Goal: Task Accomplishment & Management: Complete application form

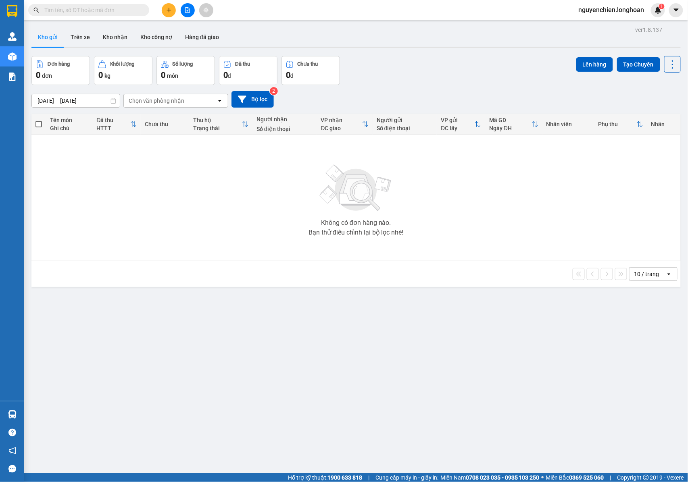
click at [63, 10] on input "text" at bounding box center [91, 10] width 95 height 9
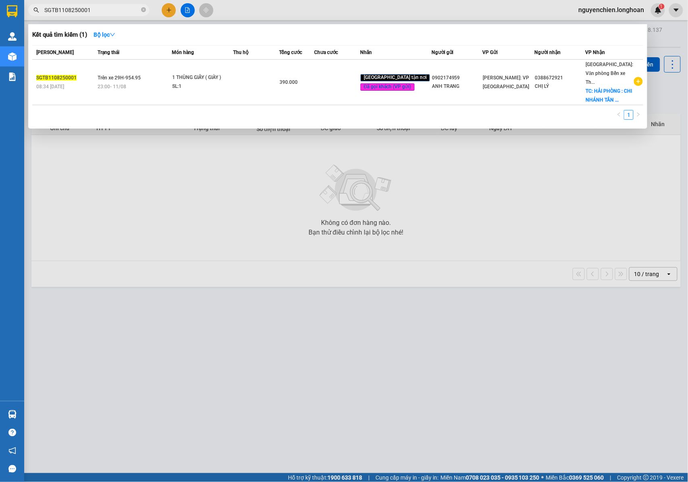
drag, startPoint x: 105, startPoint y: 11, endPoint x: 35, endPoint y: 10, distance: 70.2
click at [35, 10] on div "SGTB1108250001" at bounding box center [78, 10] width 157 height 12
click at [94, 11] on input "SGTB1108250001" at bounding box center [91, 10] width 95 height 9
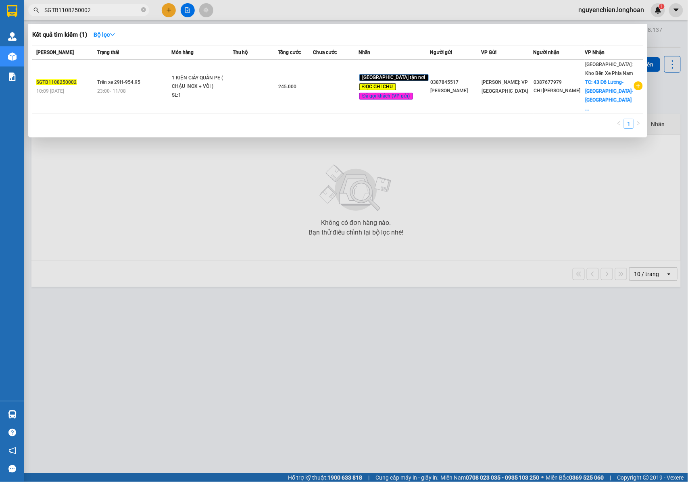
type input "SGTB1108250002"
click at [98, 7] on input "SGTB1108250002" at bounding box center [91, 10] width 95 height 9
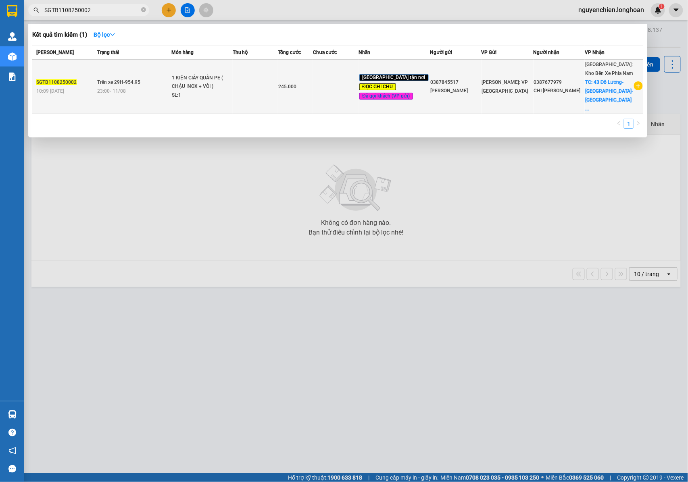
click at [164, 73] on td "Trên xe 29H-954.95 23:00 [DATE]" at bounding box center [133, 87] width 76 height 54
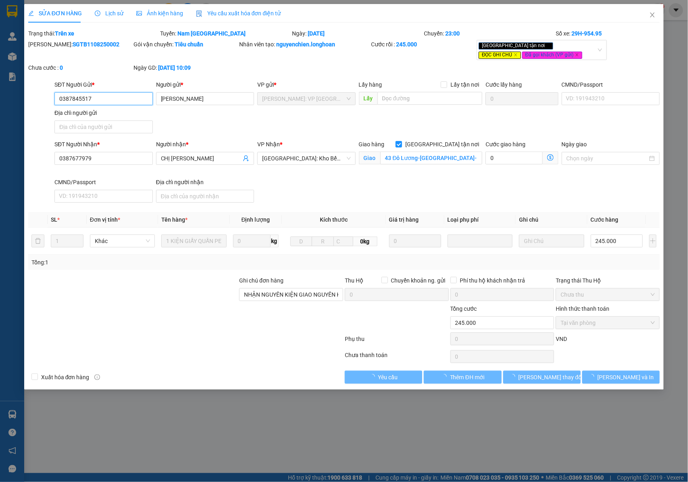
type input "0387845517"
type input "[PERSON_NAME]"
type input "0387677979"
type input "CHỊ [PERSON_NAME]"
checkbox input "true"
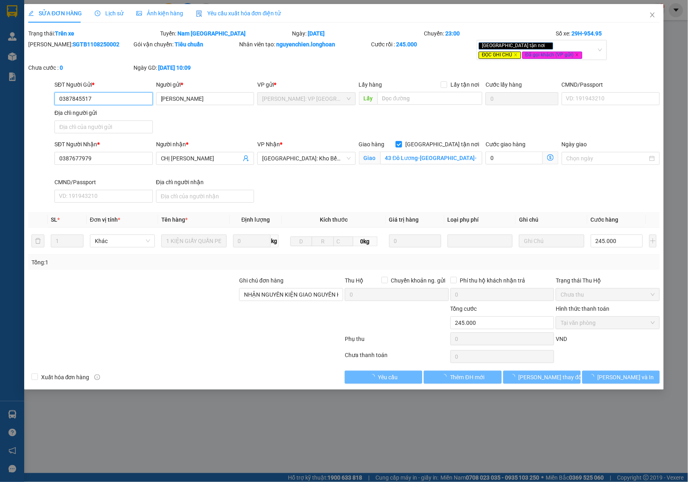
type input "43 Đô Lương-[GEOGRAPHIC_DATA]- [GEOGRAPHIC_DATA], [GEOGRAPHIC_DATA]"
type input "NHẬN NGUYÊN KIỆN GIAO NGUYÊN KIỆN, HƯ VỠ K ĐỀN + KHÁCH NHỜ GIAO KHOẢN TẦM TRƯA …"
type input "245.000"
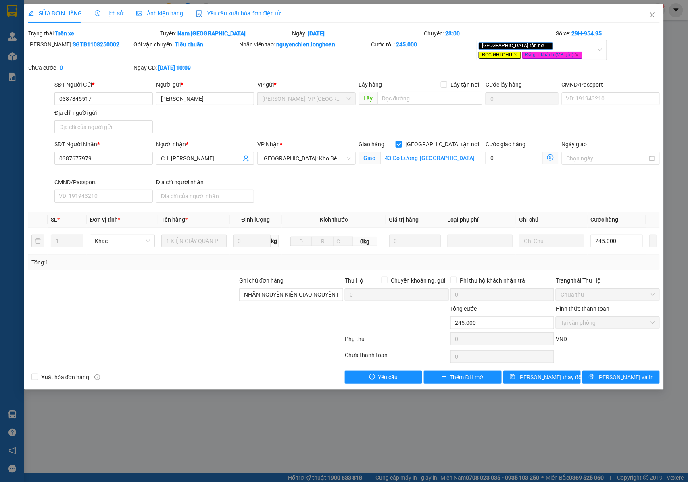
drag, startPoint x: 102, startPoint y: 44, endPoint x: 49, endPoint y: 50, distance: 53.1
click at [49, 50] on div "[PERSON_NAME]: SGTB1108250002" at bounding box center [80, 51] width 106 height 23
copy b "SGTB1108250002"
click at [650, 15] on icon "close" at bounding box center [652, 15] width 6 height 6
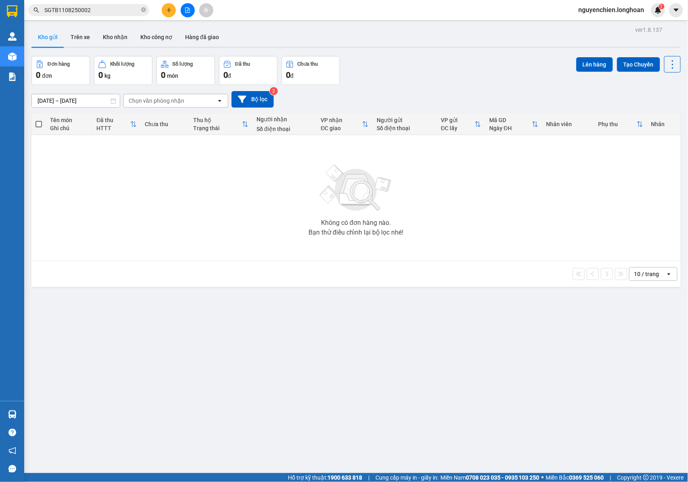
click at [97, 8] on input "SGTB1108250002" at bounding box center [91, 10] width 95 height 9
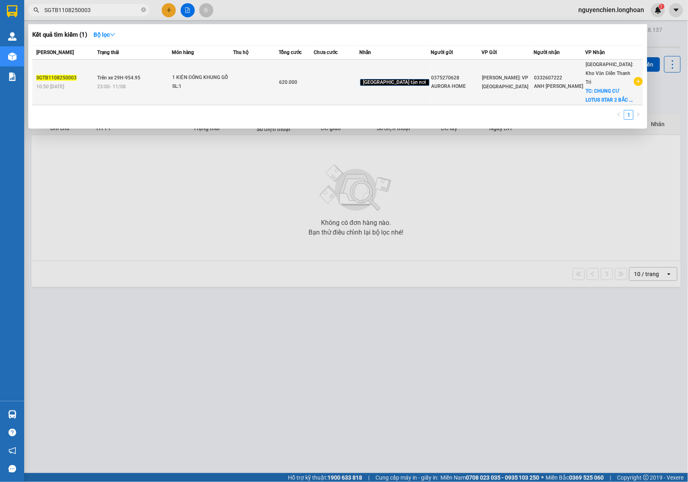
type input "SGTB1108250003"
click at [189, 90] on td "1 KIỆN ĐÓNG KHUNG GỖ SL: 1" at bounding box center [202, 83] width 61 height 46
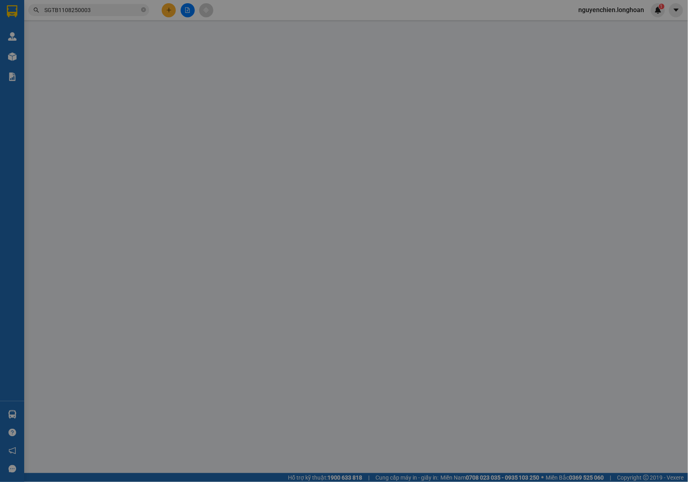
type input "0375270628"
type input "AURORA HOME"
type input "0332607222"
type input "ANH [PERSON_NAME]"
checkbox input "true"
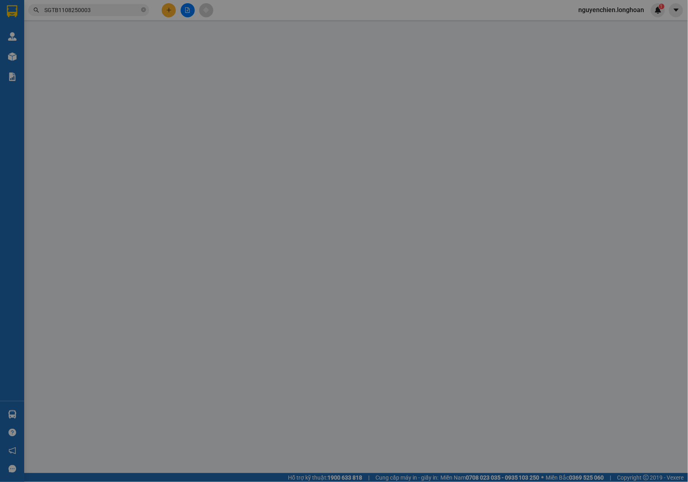
type input "CHUNG CƯ LOTUS STAR 2 [GEOGRAPHIC_DATA] , PHƯỜNG [GEOGRAPHIC_DATA] , [GEOGRAPHI…"
type input "NHẬN NGUYÊN KIỆN GIAO NGUYÊN KIỆN, HƯ VỠ K ĐỀN"
type input "620.000"
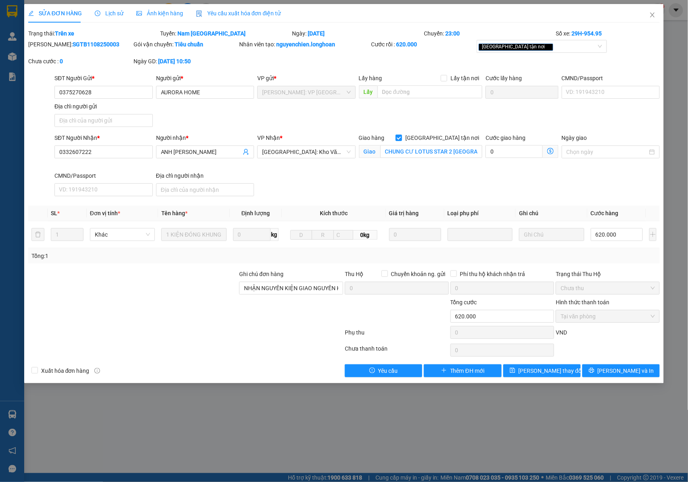
drag, startPoint x: 97, startPoint y: 44, endPoint x: 49, endPoint y: 47, distance: 48.1
click at [49, 47] on div "[PERSON_NAME]: SGTB1108250003" at bounding box center [80, 44] width 104 height 9
copy b "SGTB1108250003"
click at [653, 17] on icon "close" at bounding box center [652, 15] width 6 height 6
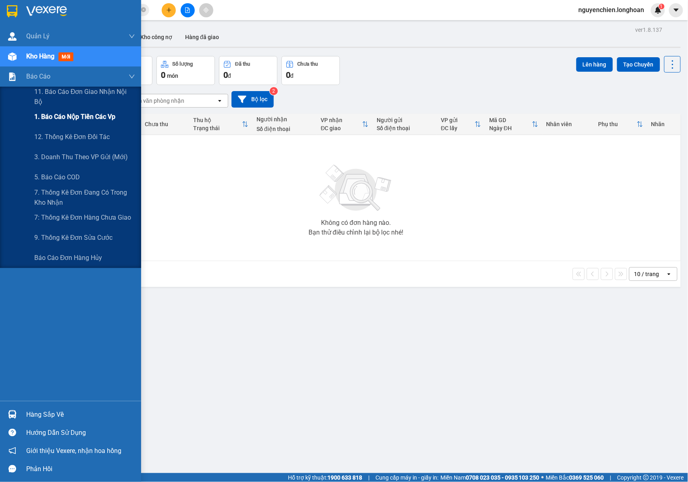
click at [71, 119] on span "1. Báo cáo nộp tiền các vp" at bounding box center [74, 117] width 81 height 10
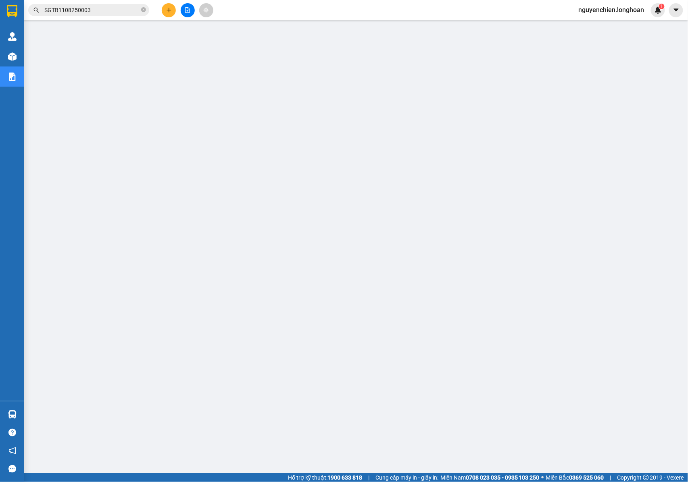
click at [167, 8] on icon "plus" at bounding box center [169, 10] width 6 height 6
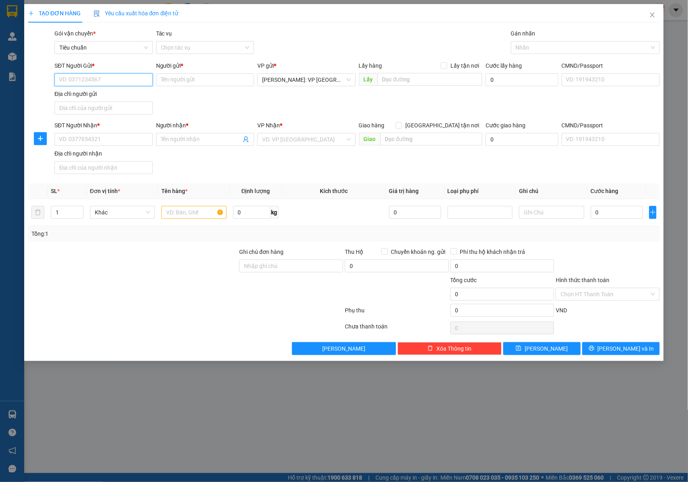
click at [91, 84] on input "SĐT Người Gửi *" at bounding box center [103, 79] width 98 height 13
type input "0984770370"
click at [93, 102] on div "0984770370 - CHỊ [PERSON_NAME]" at bounding box center [104, 96] width 100 height 13
type input "CHỊ [PERSON_NAME]"
checkbox input "true"
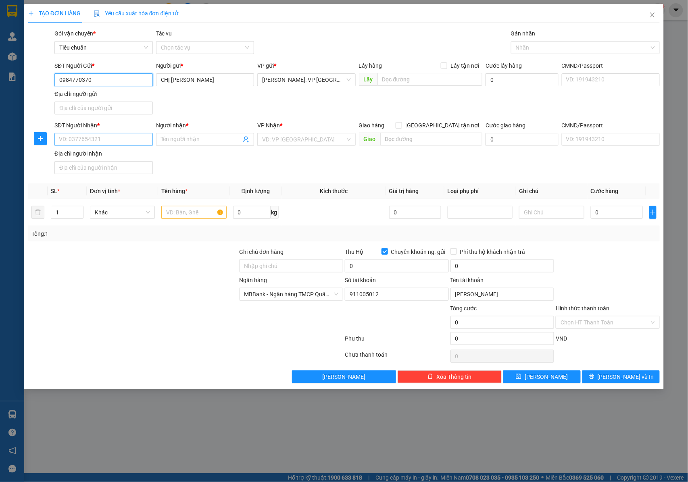
type input "0984770370"
click at [96, 140] on input "SĐT Người Nhận *" at bounding box center [103, 139] width 98 height 13
click at [96, 140] on input "0972330337" at bounding box center [103, 139] width 98 height 13
type input "0972330337"
click at [191, 142] on input "Người nhận *" at bounding box center [201, 139] width 81 height 9
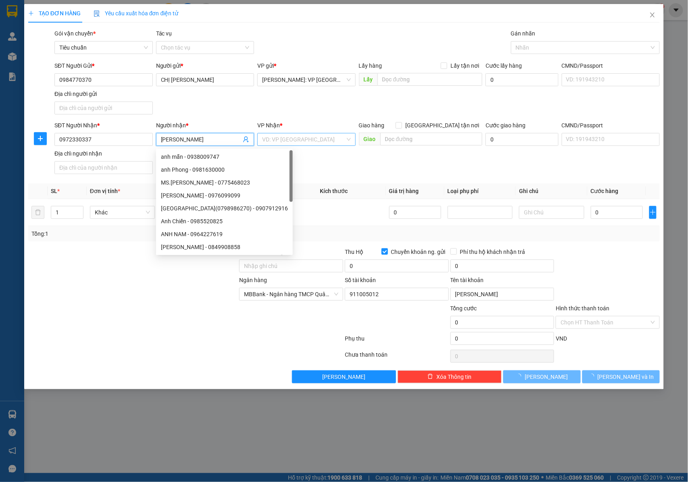
type input "[PERSON_NAME]"
click at [278, 142] on input "search" at bounding box center [303, 139] width 83 height 12
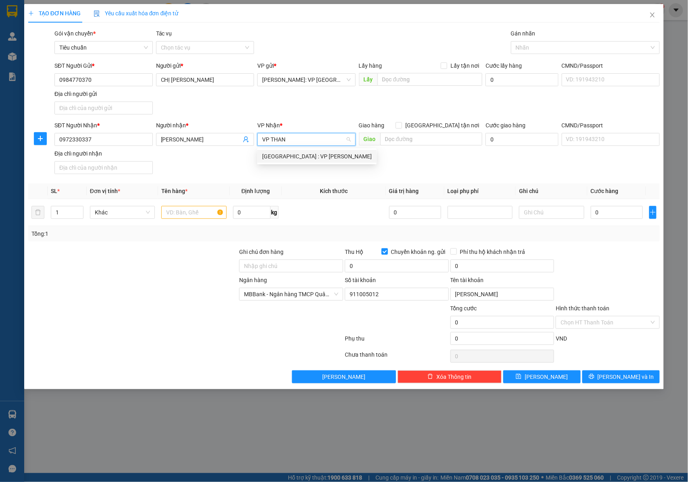
type input "VP [PERSON_NAME]"
drag, startPoint x: 290, startPoint y: 156, endPoint x: 452, endPoint y: 98, distance: 172.6
click at [296, 154] on div "[GEOGRAPHIC_DATA] : VP [PERSON_NAME]" at bounding box center [317, 156] width 110 height 9
click at [567, 46] on div at bounding box center [581, 48] width 137 height 10
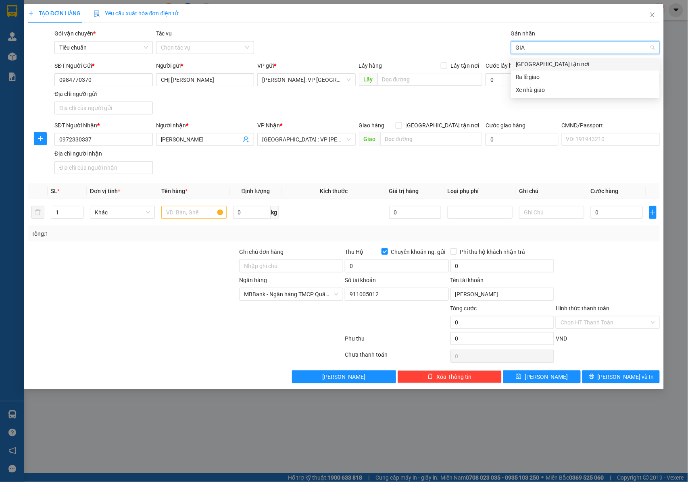
type input "GIAO"
click at [553, 65] on div "[GEOGRAPHIC_DATA] tận nơi" at bounding box center [585, 64] width 139 height 9
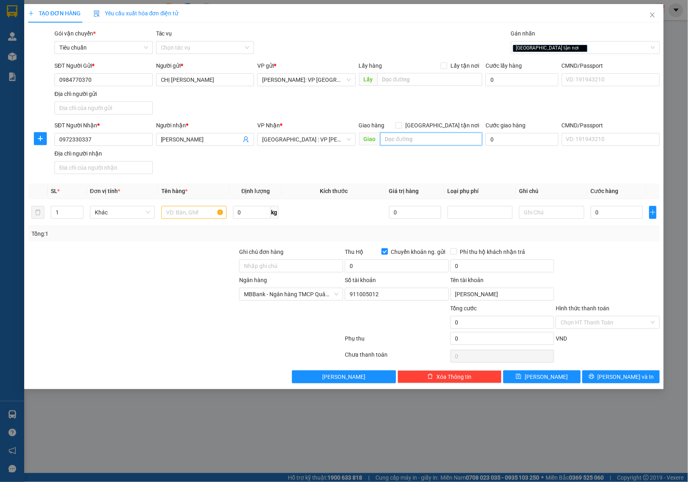
click at [428, 142] on input "text" at bounding box center [431, 139] width 102 height 13
click at [401, 126] on input "[GEOGRAPHIC_DATA] tận nơi" at bounding box center [399, 125] width 6 height 6
checkbox input "true"
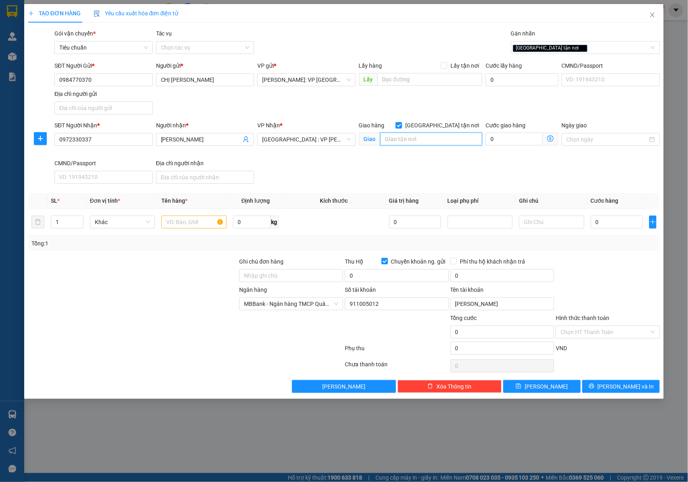
click at [431, 140] on input "text" at bounding box center [431, 139] width 102 height 13
type input "K"
type input "LÔ B12 , KHU B 3-2 , KHU DÂN CƯ KHÁCH SẠN CĂN HỘ DỊCH VỤ 2/9 , [GEOGRAPHIC_DATA…"
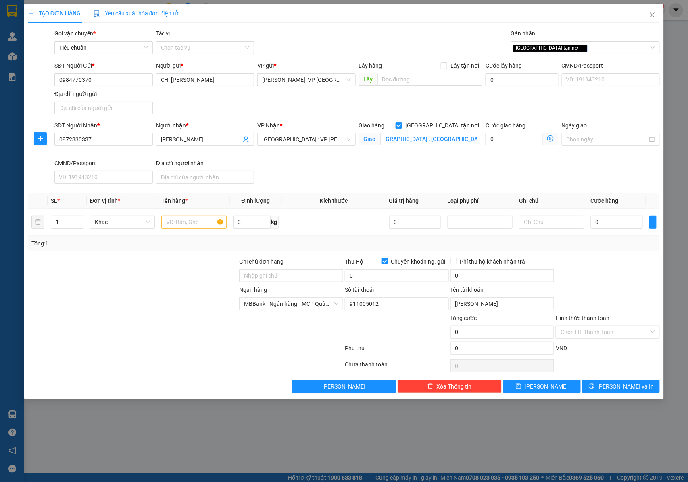
drag, startPoint x: 386, startPoint y: 264, endPoint x: 379, endPoint y: 261, distance: 7.3
click at [386, 263] on input "Chuyển khoản ng. gửi" at bounding box center [385, 261] width 6 height 6
checkbox input "false"
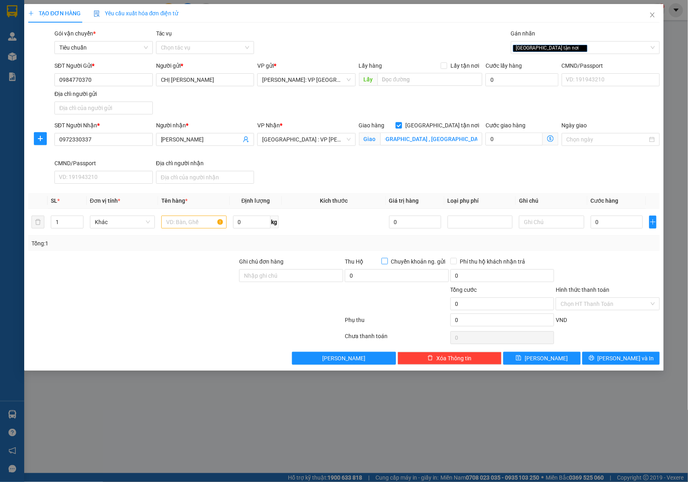
scroll to position [0, 0]
click at [178, 224] on input "text" at bounding box center [193, 222] width 65 height 13
type input "1 THÙNG GIẤY ( BẾP )"
click at [612, 226] on input "0" at bounding box center [617, 222] width 52 height 13
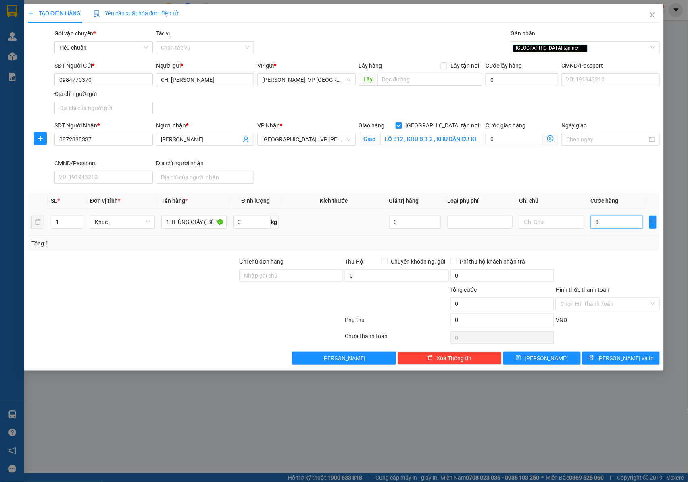
scroll to position [0, 0]
type input "12"
type input "120"
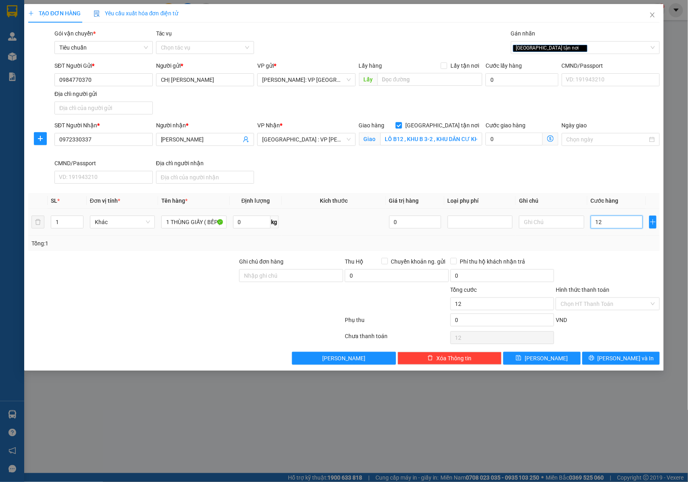
type input "120"
type input "1.200"
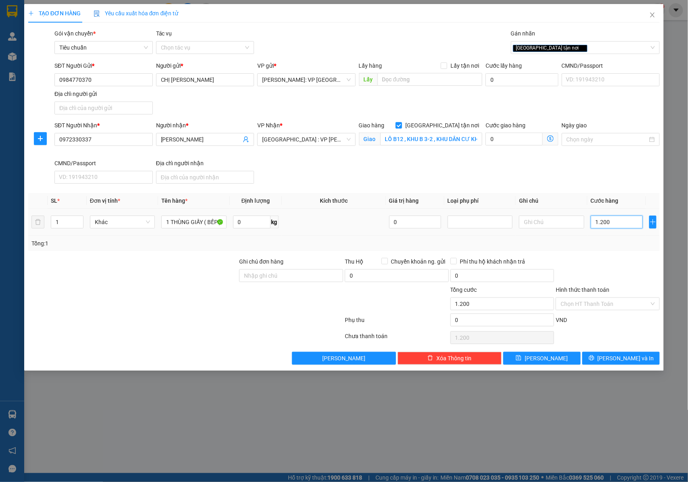
type input "12.000"
type input "1.200"
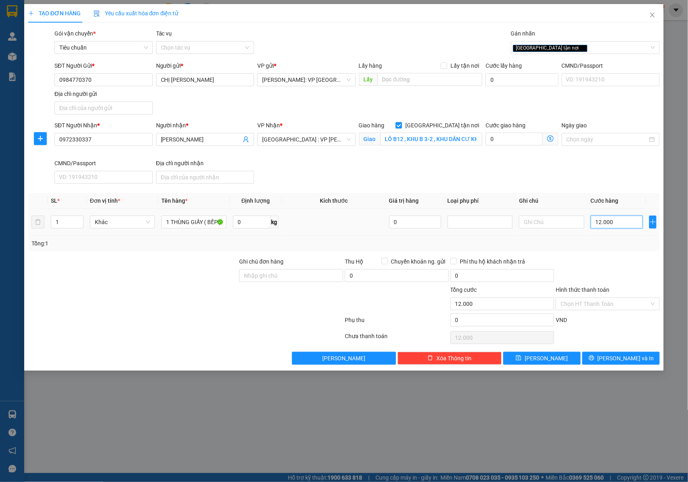
type input "1.200"
type input "120"
type input "12"
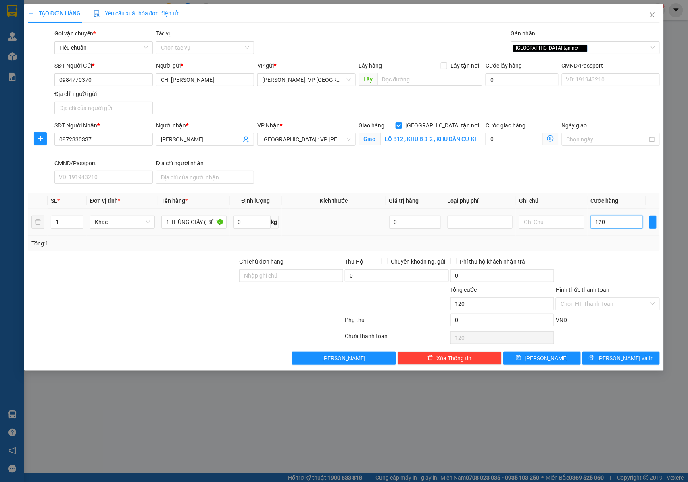
type input "12"
type input "1"
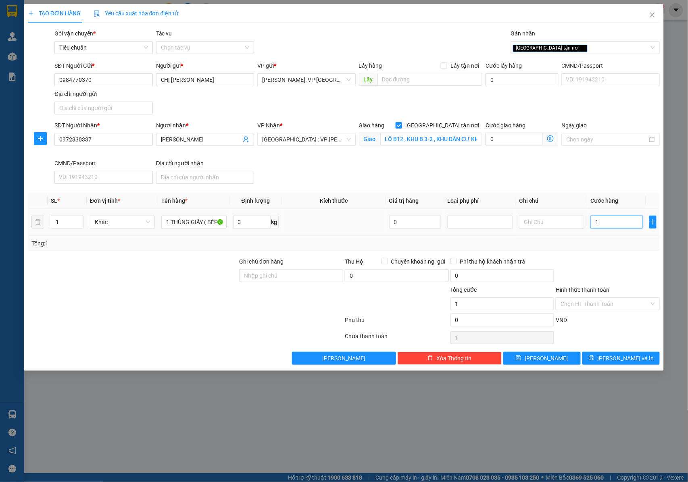
type input "0"
type input "02"
type input "2"
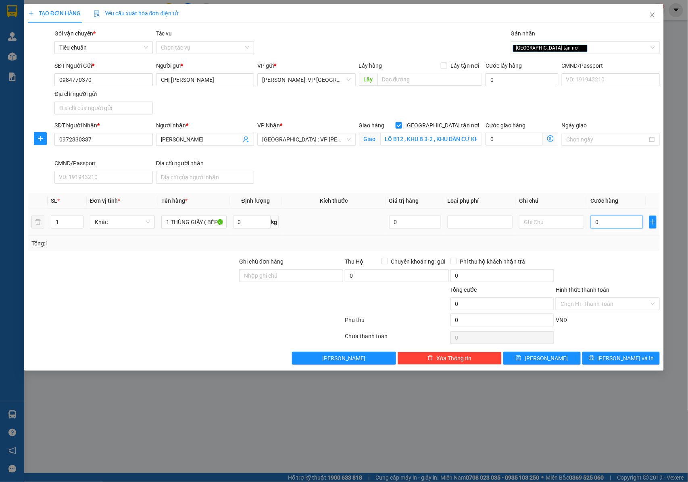
type input "2"
type input "020"
type input "20"
type input "0.200"
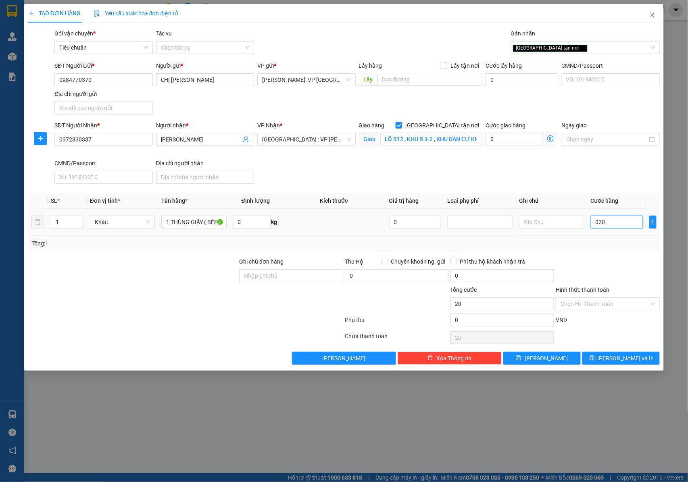
type input "200"
type input "02.000"
type input "2.000"
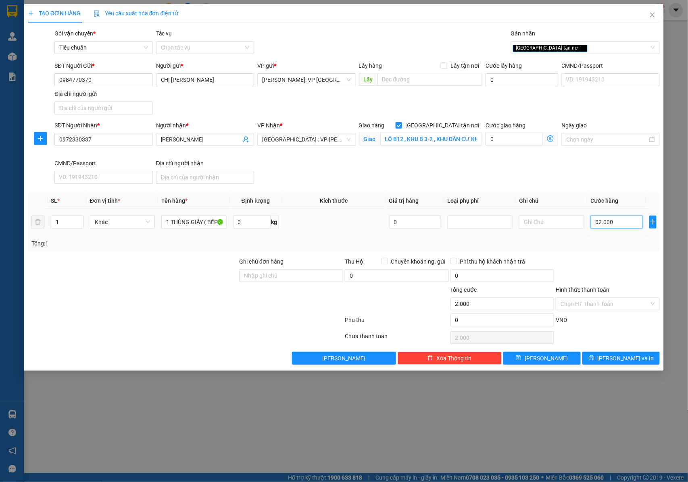
type input "020.000"
type input "20.000"
type input "0.200.000"
type input "200.000"
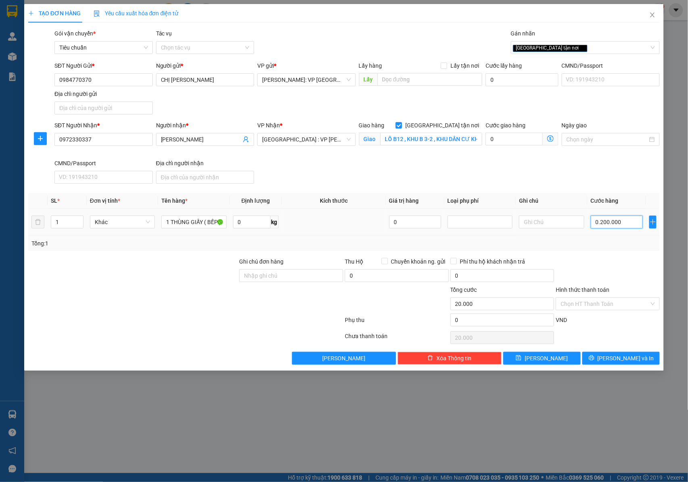
type input "200.000"
click at [604, 362] on button "[PERSON_NAME] và In" at bounding box center [620, 358] width 77 height 13
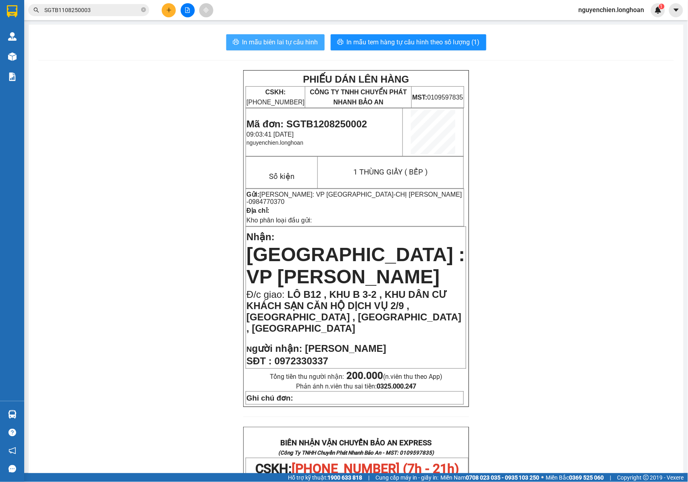
click at [252, 39] on span "In mẫu biên lai tự cấu hình" at bounding box center [280, 42] width 76 height 10
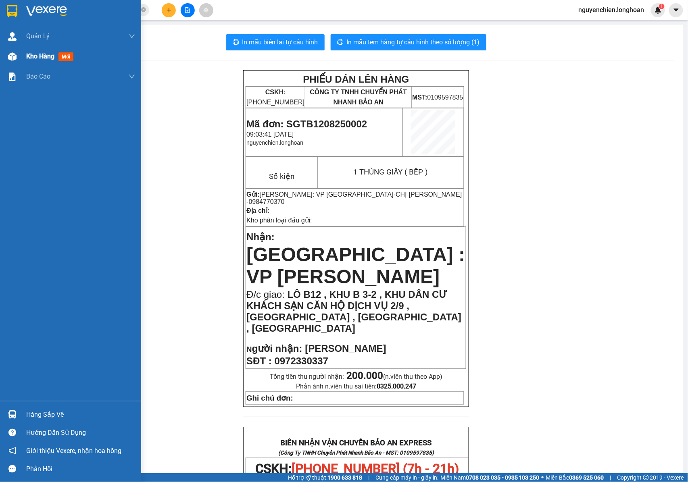
click at [10, 52] on img at bounding box center [12, 56] width 8 height 8
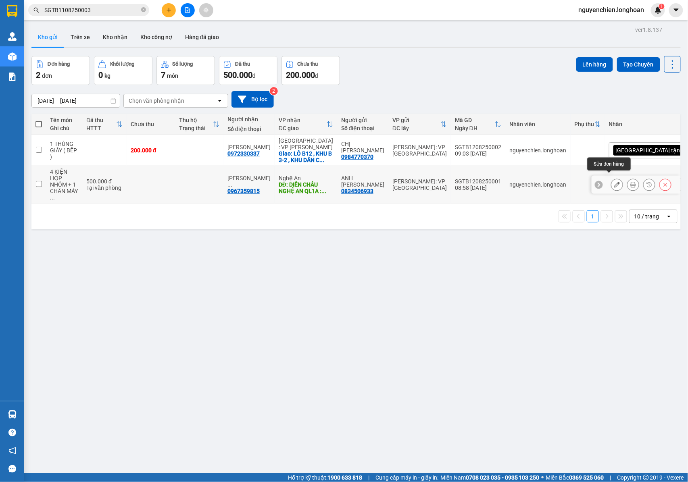
click at [614, 182] on icon at bounding box center [617, 185] width 6 height 6
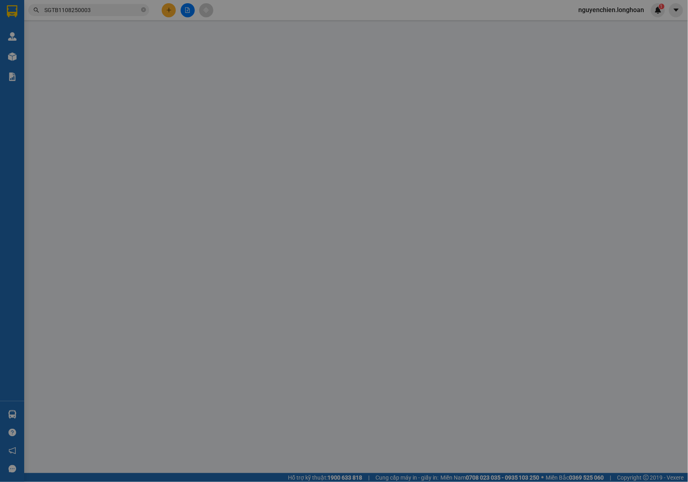
type input "0834506933"
type input "ANH [PERSON_NAME]"
type input "0967359815"
type input "ANH [PERSON_NAME] - 0945 693866"
type input "DIỄN CHÂU NGHỆ AN QL1A : KHỐI 1 THỊ TRẤN [GEOGRAPHIC_DATA] , [GEOGRAPHIC_DATA]"
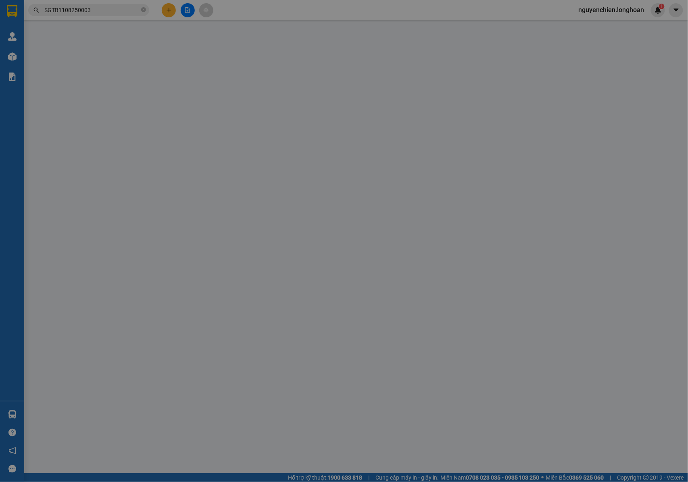
type input "NHẬN NGUYÊN KIỆN GIAO NGUYÊN KIỆN, HƯ VỠ K ĐỀN"
type input "500.000"
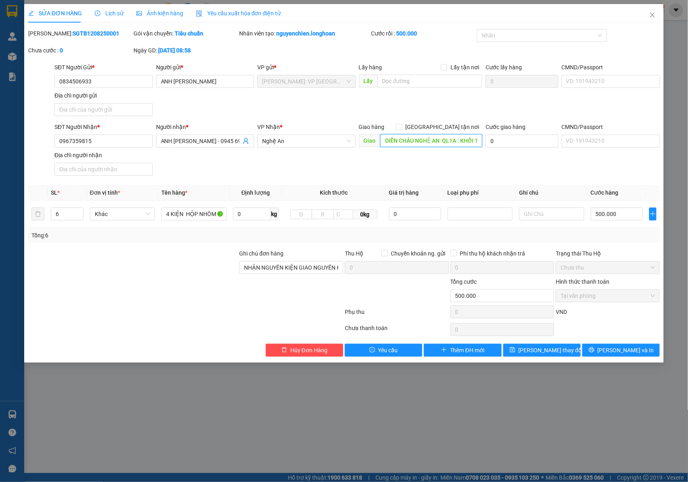
click at [401, 140] on input "DIỄN CHÂU NGHỆ AN QL1A : KHỐI 1 THỊ TRẤN [GEOGRAPHIC_DATA] , [GEOGRAPHIC_DATA]" at bounding box center [431, 140] width 102 height 13
click at [431, 136] on input "DIỄN CHÂU NGHỆ AN QL1A : KHỐI 1 THỊ TRẤN [GEOGRAPHIC_DATA] , [GEOGRAPHIC_DATA]" at bounding box center [431, 140] width 102 height 13
click at [194, 141] on input "ANH [PERSON_NAME] - 0945 693866" at bounding box center [201, 141] width 81 height 9
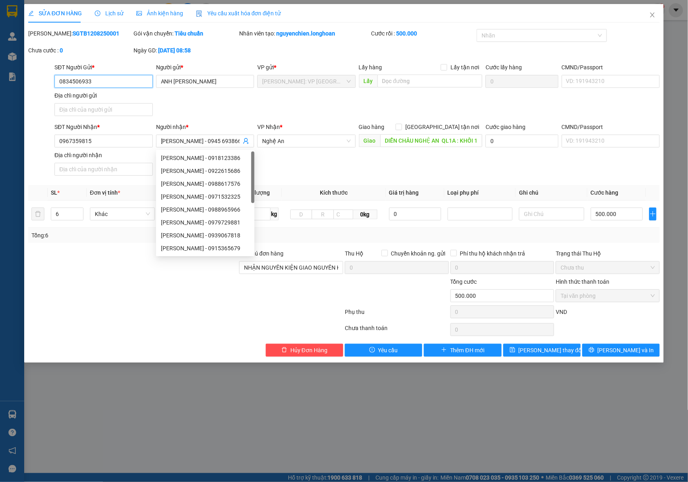
scroll to position [0, 0]
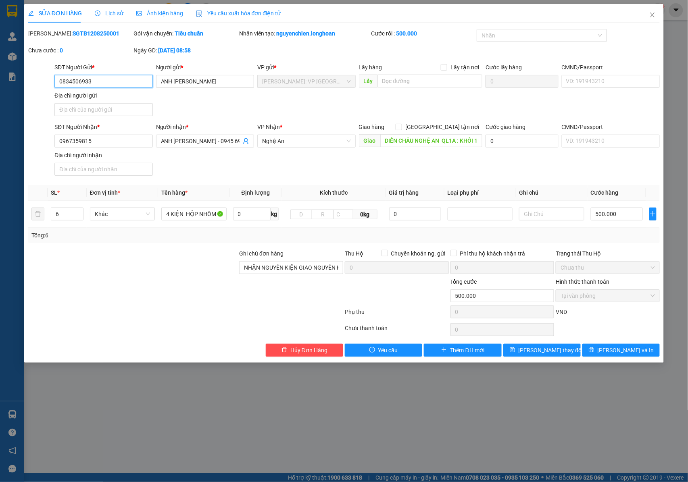
drag, startPoint x: 107, startPoint y: 80, endPoint x: 39, endPoint y: 85, distance: 68.3
click at [39, 85] on div "SĐT Người Gửi * 0834506933 0834506933 Người gửi * ANH [PERSON_NAME] VP gửi * [G…" at bounding box center [344, 91] width 634 height 56
click at [654, 17] on icon "close" at bounding box center [652, 15] width 4 height 5
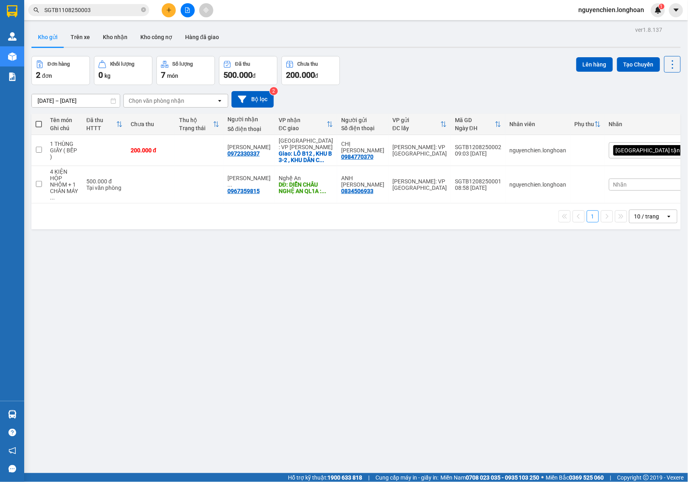
click at [100, 10] on input "SGTB1108250003" at bounding box center [91, 10] width 95 height 9
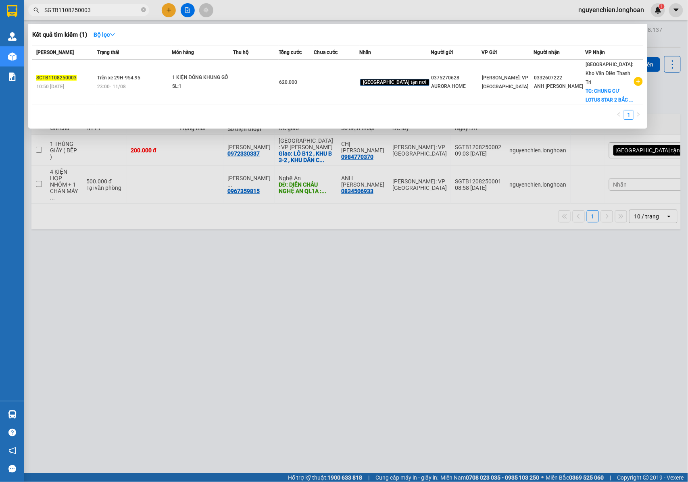
click at [62, 11] on input "SGTB1108250003" at bounding box center [91, 10] width 95 height 9
click at [91, 9] on input "SGTB0808250003" at bounding box center [91, 10] width 95 height 9
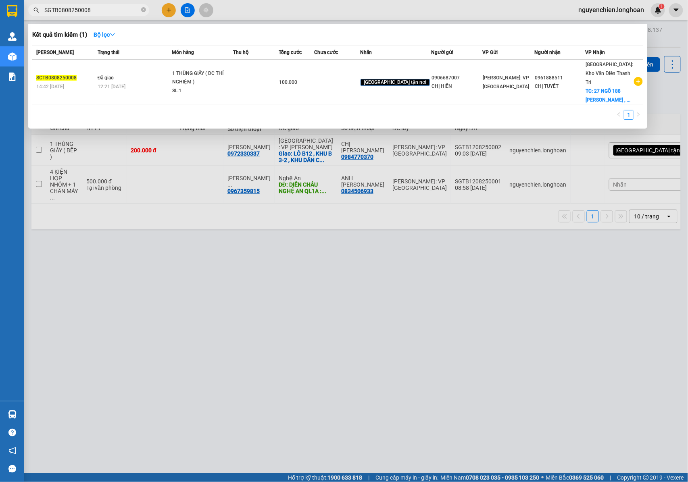
click at [105, 8] on input "SGTB0808250008" at bounding box center [91, 10] width 95 height 9
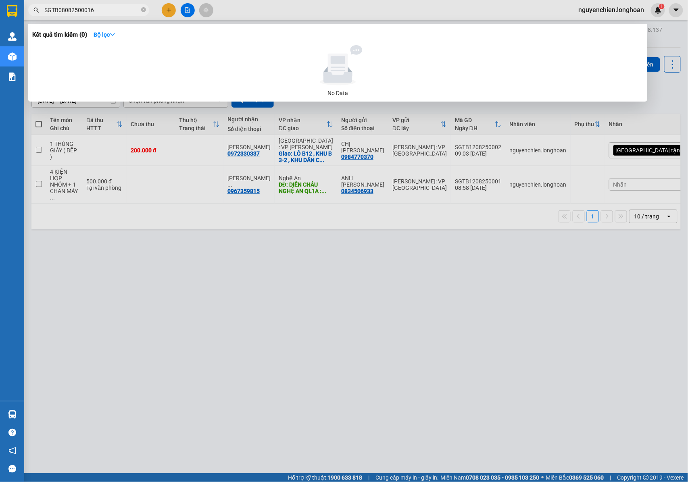
click at [85, 10] on input "SGTB08082500016" at bounding box center [91, 10] width 95 height 9
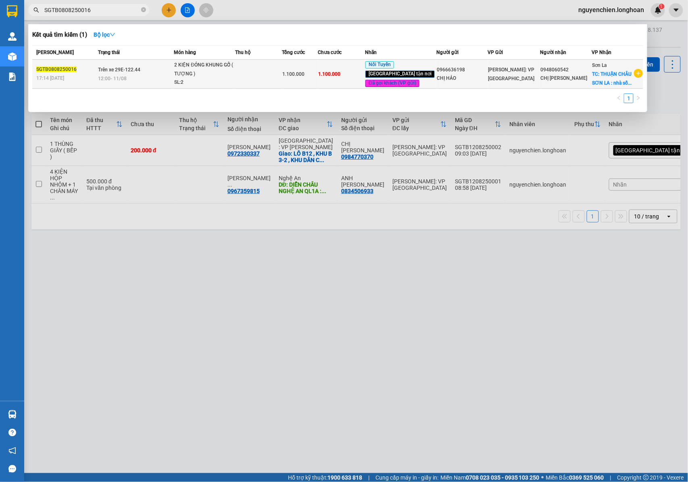
type input "SGTB0808250016"
click at [138, 77] on div "12:00 [DATE]" at bounding box center [136, 78] width 76 height 9
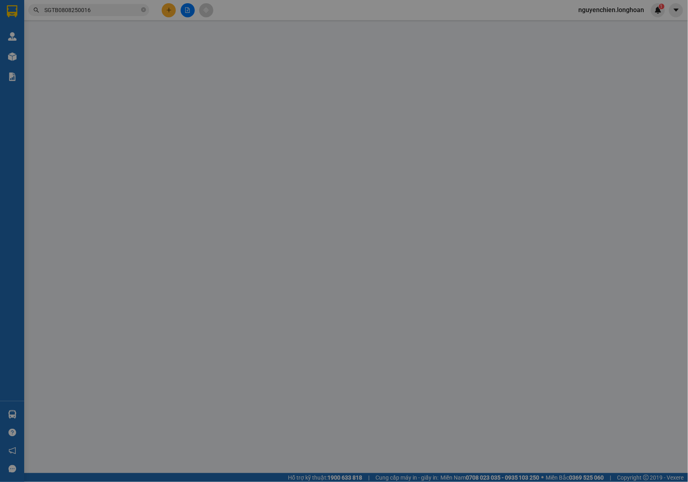
type input "0966636198"
type input "CHỊ HẢO"
type input "0948060542"
type input "CHỊ [PERSON_NAME]"
checkbox input "true"
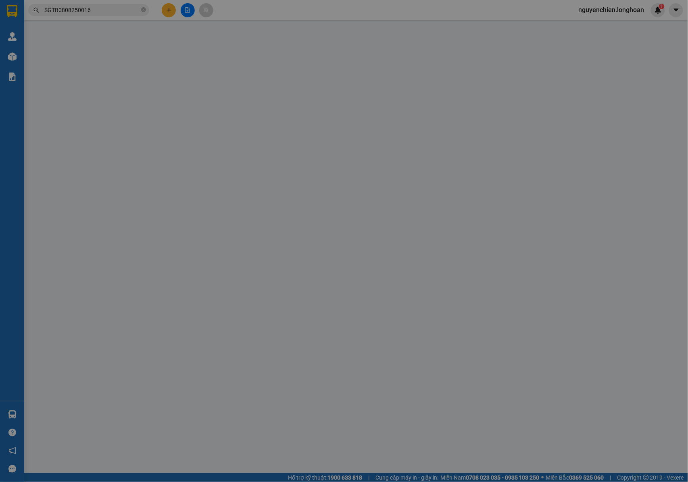
type input "THUẬN [GEOGRAPHIC_DATA] [GEOGRAPHIC_DATA] : nhà số 9 tiểu khu 6 [GEOGRAPHIC_DAT…"
type input "NHẬN NGUYÊN KIỆN GIAO NGUYÊN KIỆN, HƯ VỠ K ĐỀN+ ĐÃ CỘNG CỘNG 100K GIAO TẬN NƠI …"
type input "1.100.000"
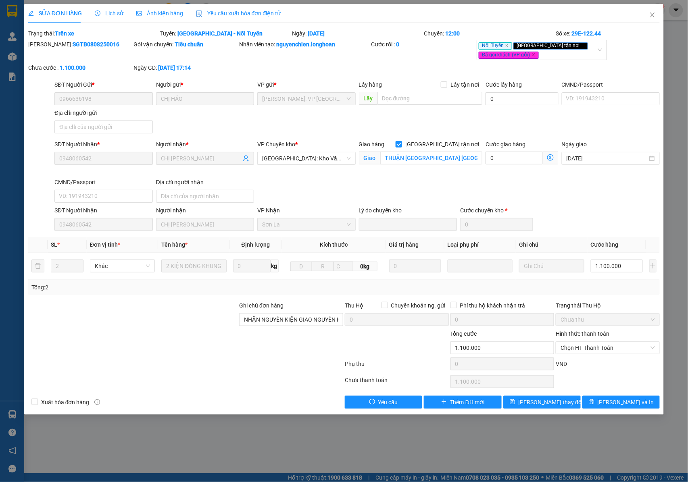
click at [110, 13] on span "Lịch sử" at bounding box center [109, 13] width 29 height 6
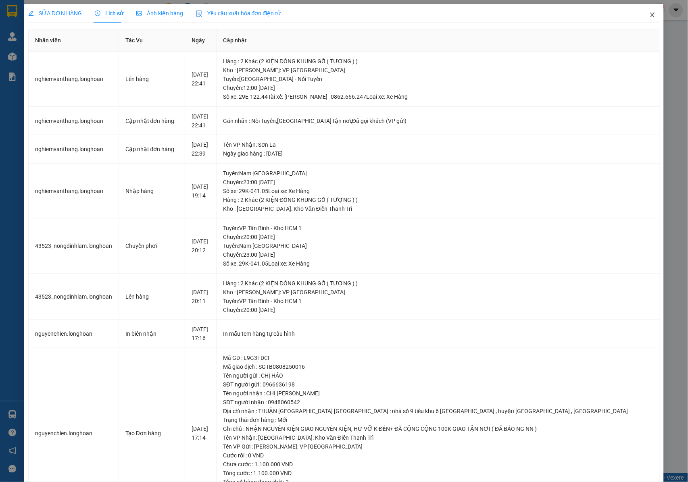
click at [649, 18] on icon "close" at bounding box center [652, 15] width 6 height 6
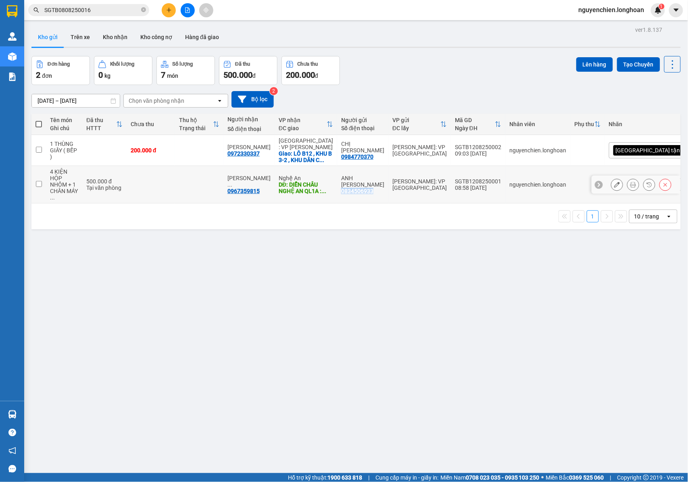
drag, startPoint x: 389, startPoint y: 188, endPoint x: 354, endPoint y: 190, distance: 35.5
click at [354, 190] on td "ANH [PERSON_NAME] 0834506933" at bounding box center [362, 185] width 51 height 38
checkbox input "true"
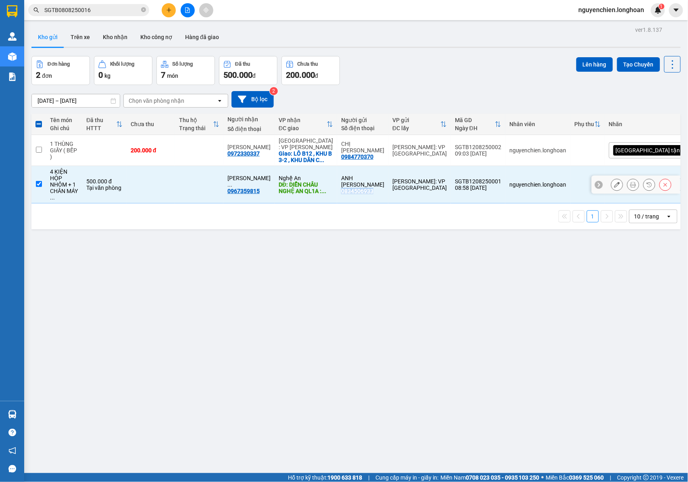
copy div "0834506933"
click at [614, 182] on icon at bounding box center [617, 185] width 6 height 6
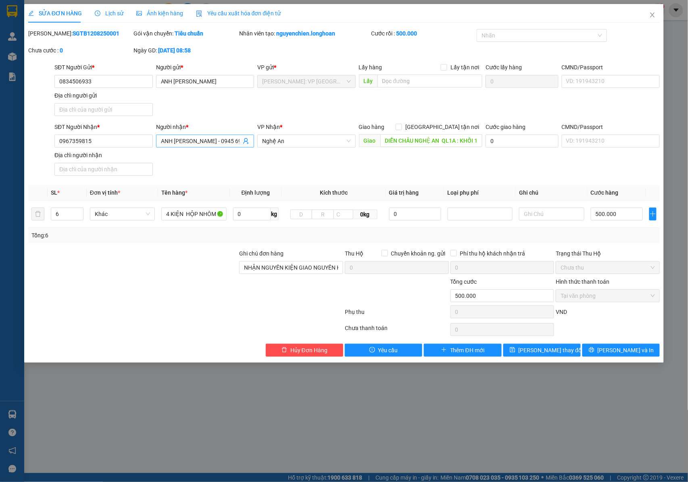
click at [202, 141] on input "ANH [PERSON_NAME] - 0945 693866" at bounding box center [201, 141] width 81 height 9
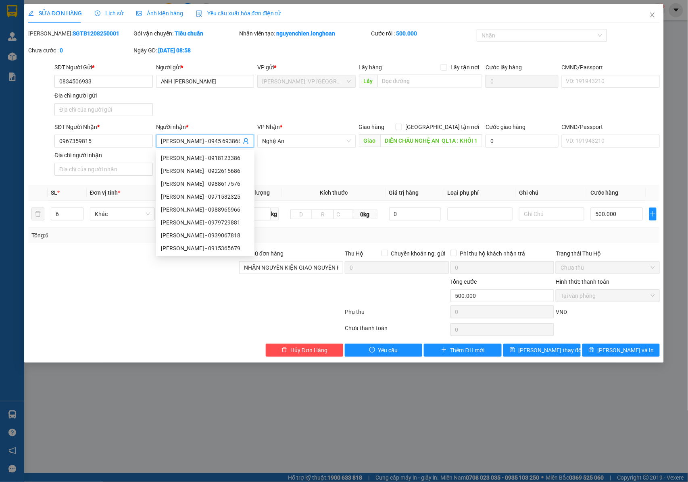
drag, startPoint x: 208, startPoint y: 140, endPoint x: 239, endPoint y: 144, distance: 30.9
click at [239, 144] on input "ANH [PERSON_NAME] - 0945 693866" at bounding box center [201, 141] width 81 height 9
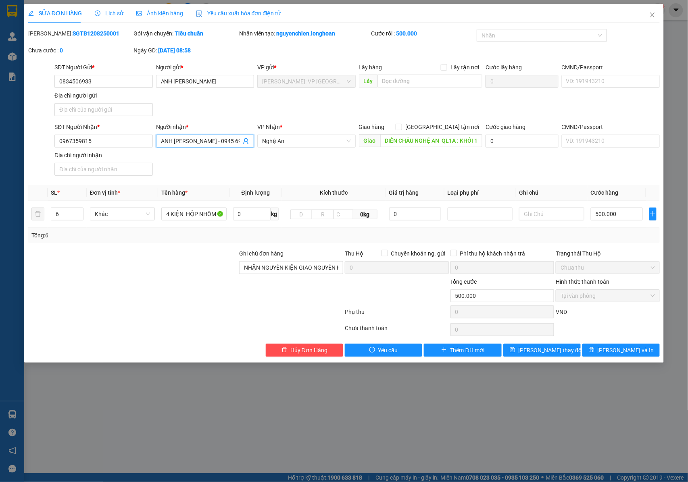
click at [194, 143] on input "ANH [PERSON_NAME] - 0945 693866" at bounding box center [201, 141] width 81 height 9
drag, startPoint x: 96, startPoint y: 142, endPoint x: 29, endPoint y: 136, distance: 66.8
click at [29, 136] on div "SĐT Người Nhận * 0967359815 0967359815 Người nhận * ANH HÀ HUY THUẦN - 0945 693…" at bounding box center [344, 151] width 634 height 56
drag, startPoint x: 58, startPoint y: 131, endPoint x: 199, endPoint y: 105, distance: 143.1
click at [199, 105] on div "SĐT Người Gửi * 0834506933 Người gửi * ANH [PERSON_NAME] VP gửi * [GEOGRAPHIC_D…" at bounding box center [357, 91] width 609 height 56
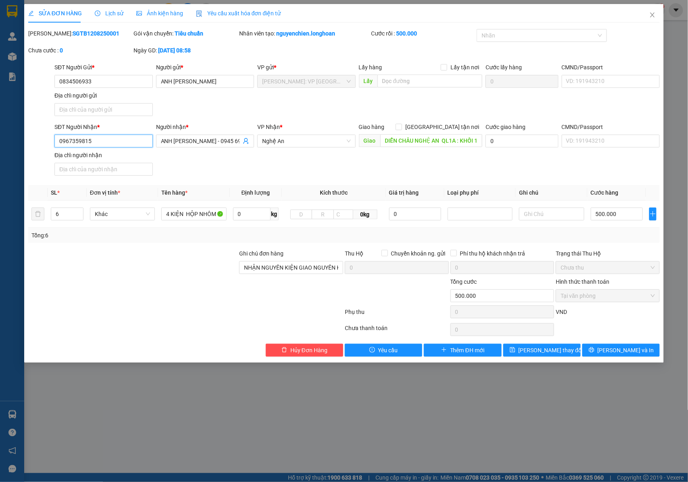
drag, startPoint x: 103, startPoint y: 141, endPoint x: 52, endPoint y: 142, distance: 50.8
click at [46, 141] on div "SĐT Người Nhận * 0967359815 0967359815 Người nhận * ANH HÀ HUY THUẦN - 0945 693…" at bounding box center [344, 151] width 634 height 56
paste input "45 693866"
click at [212, 142] on input "ANH [PERSON_NAME] - 0945 693866" at bounding box center [201, 141] width 81 height 9
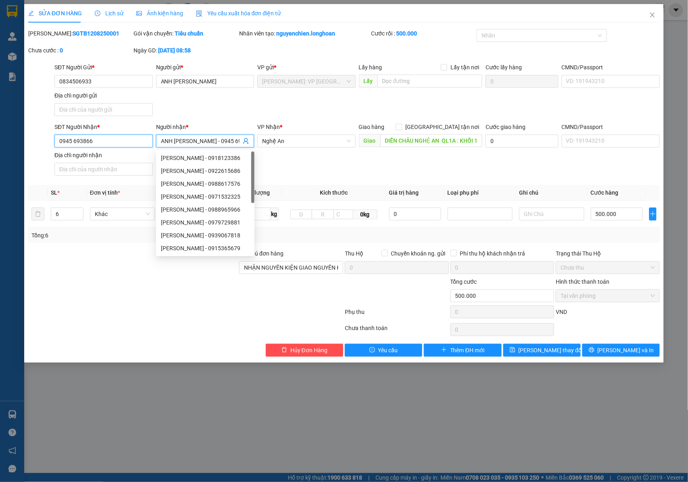
click at [73, 143] on input "0945 693866" at bounding box center [103, 141] width 98 height 13
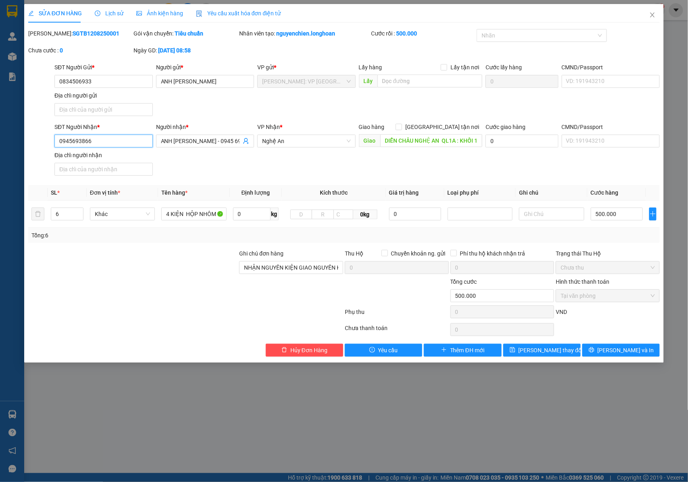
type input "0945693866"
click at [231, 192] on th "Định lượng" at bounding box center [256, 193] width 52 height 16
click at [551, 352] on span "[PERSON_NAME] thay đổi" at bounding box center [551, 350] width 65 height 9
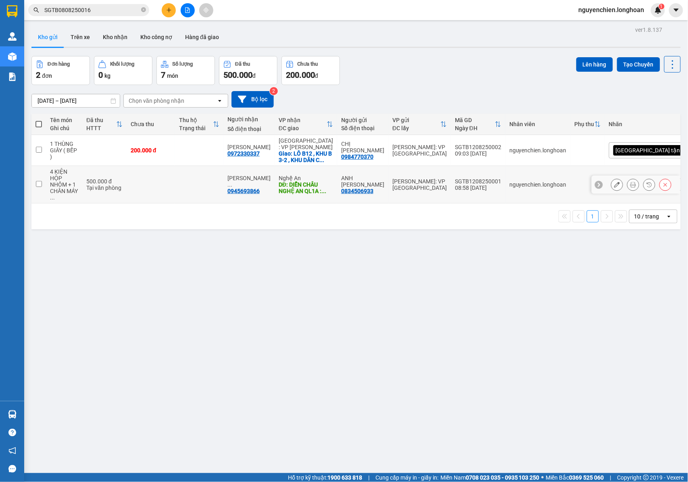
click at [614, 182] on icon at bounding box center [617, 185] width 6 height 6
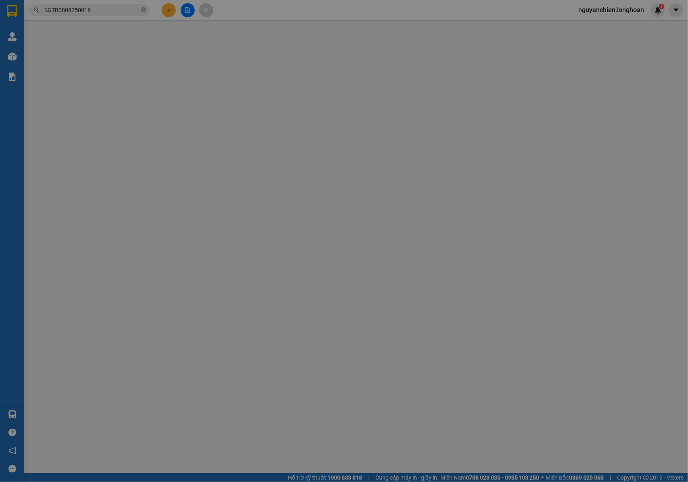
type input "0834506933"
type input "ANH [PERSON_NAME]"
type input "0945693866"
type input "ANH [PERSON_NAME] - 0945 693866"
type input "DIỄN CHÂU NGHỆ AN QL1A : KHỐI 1 THỊ TRẤN [GEOGRAPHIC_DATA] , [GEOGRAPHIC_DATA]"
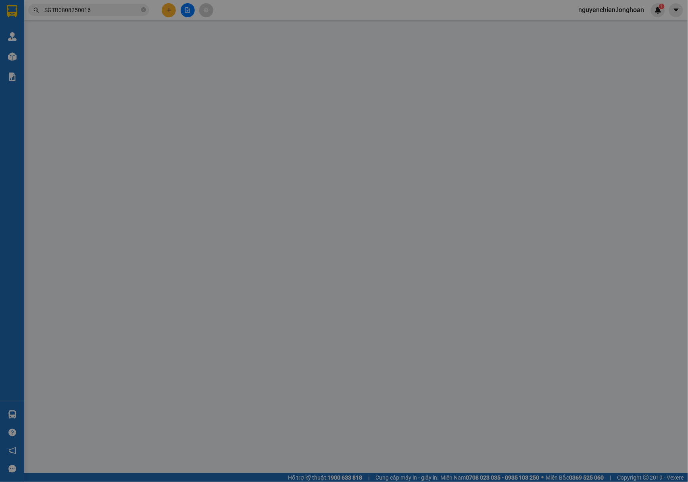
type input "NHẬN NGUYÊN KIỆN GIAO NGUYÊN KIỆN, HƯ VỠ K ĐỀN"
type input "500.000"
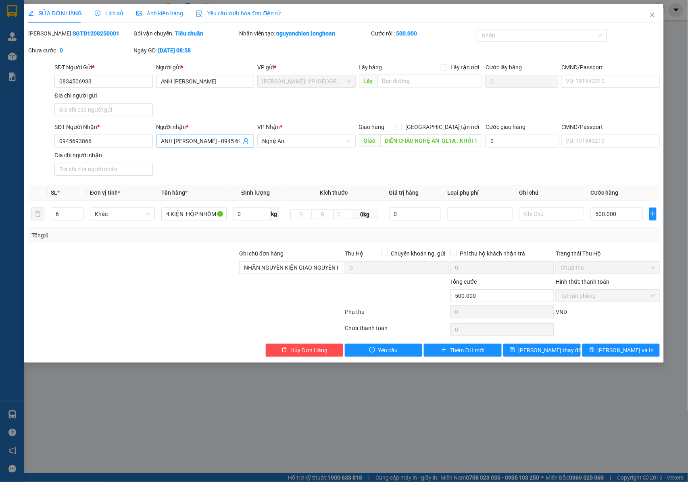
scroll to position [0, 13]
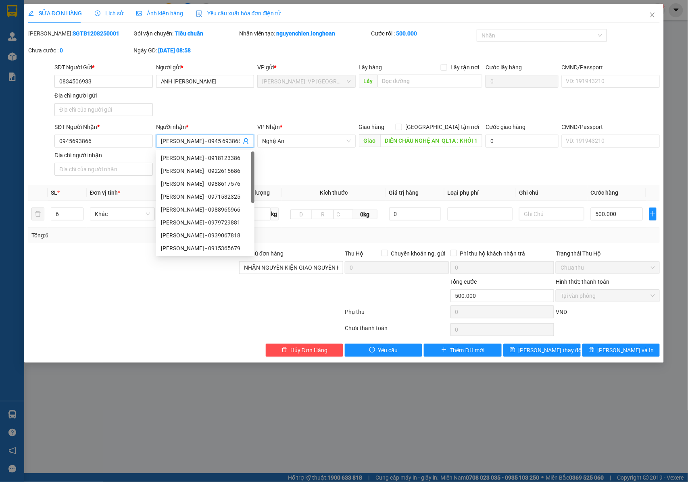
drag, startPoint x: 220, startPoint y: 142, endPoint x: 236, endPoint y: 142, distance: 16.5
click at [236, 142] on input "ANH [PERSON_NAME] - 0945 693866" at bounding box center [201, 141] width 81 height 9
drag, startPoint x: 207, startPoint y: 142, endPoint x: 240, endPoint y: 142, distance: 32.3
click at [240, 142] on input "ANH [PERSON_NAME] - 0945 693866" at bounding box center [201, 141] width 81 height 9
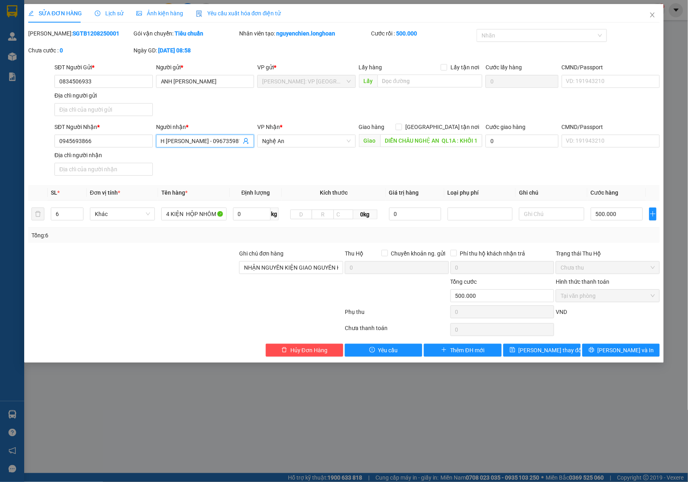
scroll to position [0, 10]
type input "ANH [PERSON_NAME] - 0967359815"
click at [544, 350] on span "[PERSON_NAME] thay đổi" at bounding box center [551, 350] width 65 height 9
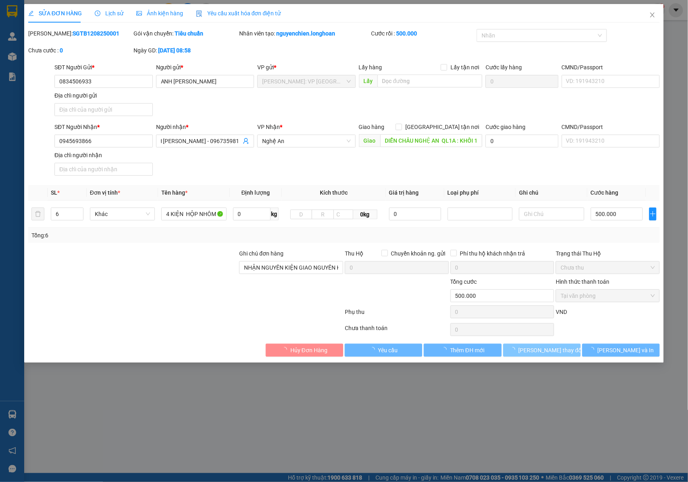
scroll to position [0, 0]
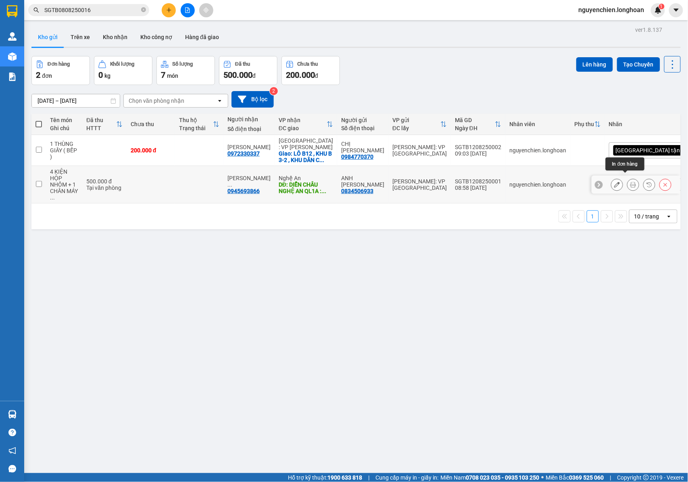
click at [630, 182] on icon at bounding box center [633, 185] width 6 height 6
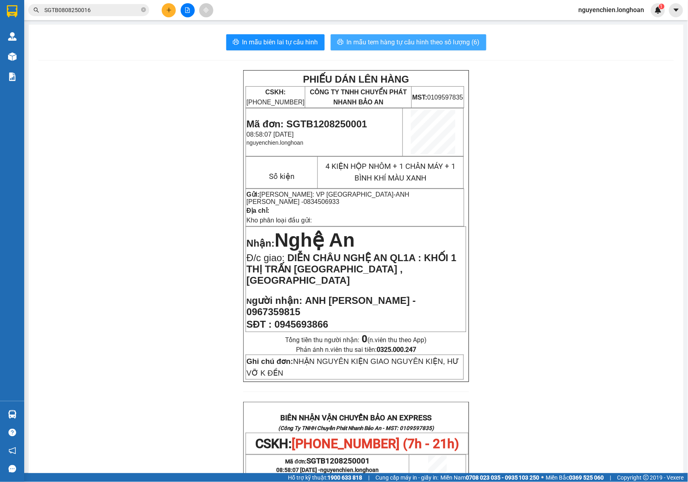
click at [399, 39] on span "In mẫu tem hàng tự cấu hình theo số lượng (6)" at bounding box center [413, 42] width 133 height 10
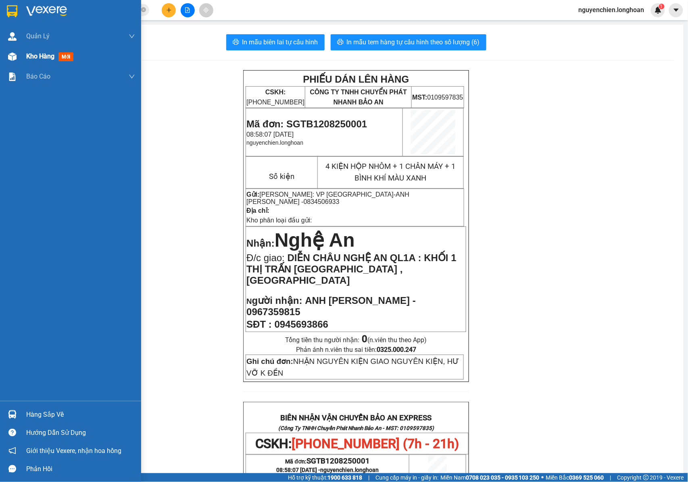
click at [37, 60] on div "Kho hàng mới" at bounding box center [51, 56] width 50 height 10
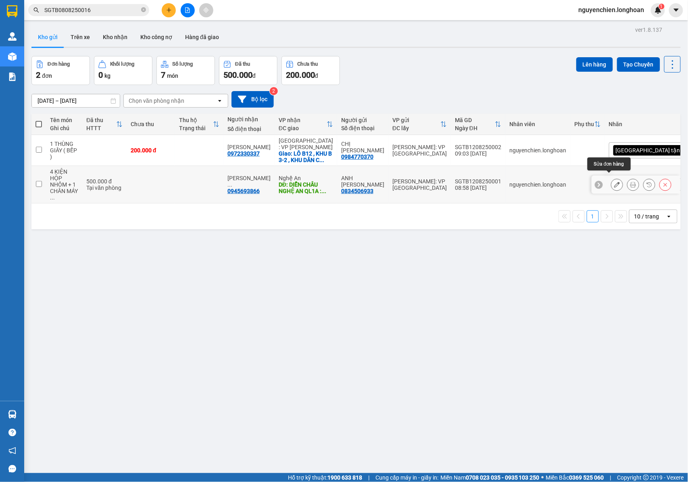
click at [614, 182] on icon at bounding box center [617, 185] width 6 height 6
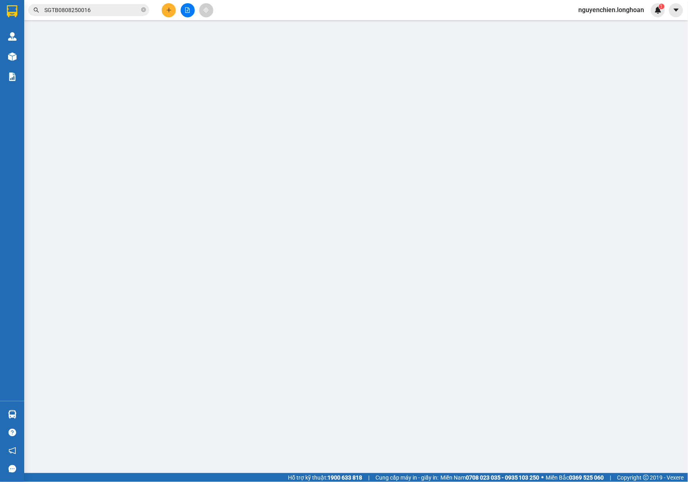
type input "0834506933"
type input "ANH [PERSON_NAME]"
type input "0945693866"
type input "ANH [PERSON_NAME] - 0967359815"
type input "DIỄN CHÂU NGHỆ AN QL1A : KHỐI 1 THỊ TRẤN [GEOGRAPHIC_DATA] , [GEOGRAPHIC_DATA]"
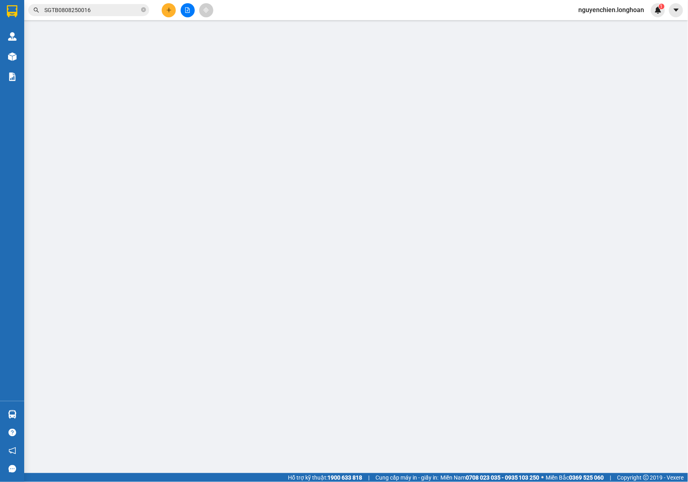
type input "NHẬN NGUYÊN KIỆN GIAO NGUYÊN KIỆN, HƯ VỠ K ĐỀN"
type input "500.000"
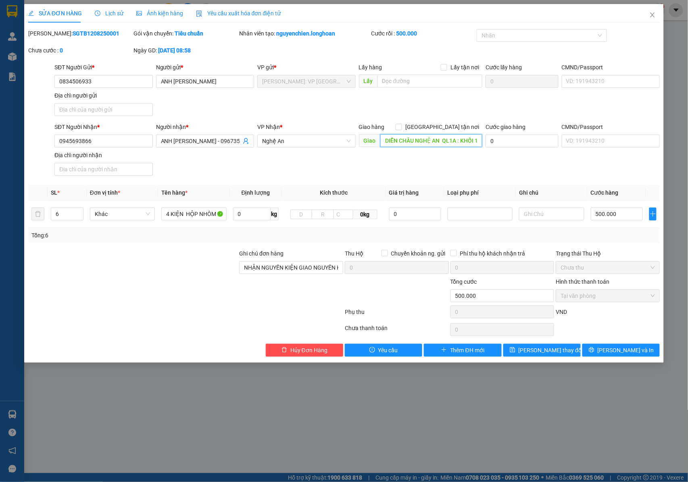
click at [462, 142] on input "DIỄN CHÂU NGHỆ AN QL1A : KHỐI 1 THỊ TRẤN [GEOGRAPHIC_DATA] , [GEOGRAPHIC_DATA]" at bounding box center [431, 140] width 102 height 13
type input "DIỄN CHÂU NGHỆ AN QL1A : MITSUBISHI DIỄN CHÂU KHỐI 1 THỊ TRẤN [GEOGRAPHIC_DATA]…"
click at [599, 354] on button "[PERSON_NAME] và In" at bounding box center [620, 350] width 77 height 13
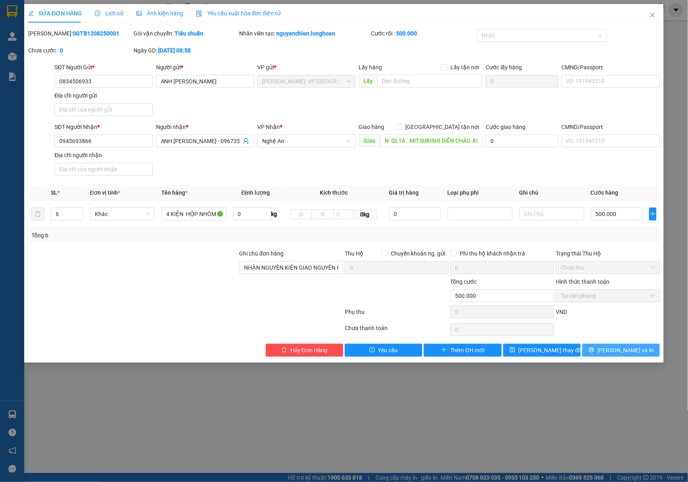
scroll to position [0, 0]
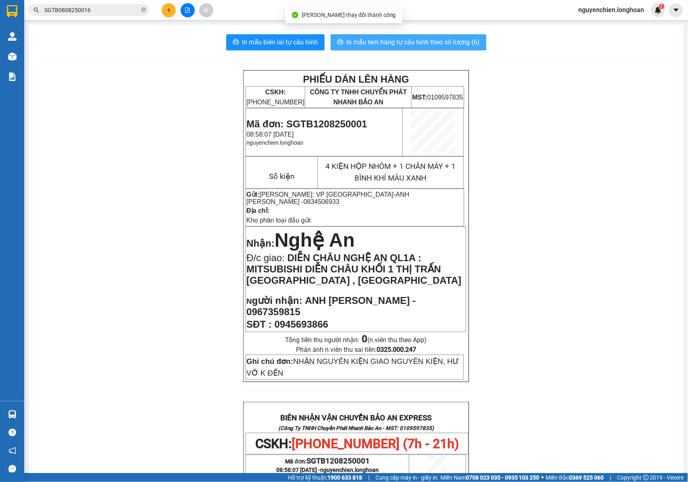
click at [409, 42] on span "In mẫu tem hàng tự cấu hình theo số lượng (6)" at bounding box center [413, 42] width 133 height 10
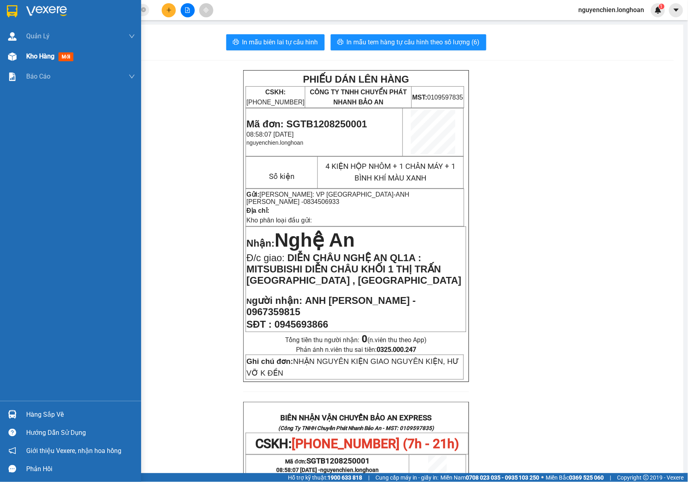
click at [11, 58] on img at bounding box center [12, 56] width 8 height 8
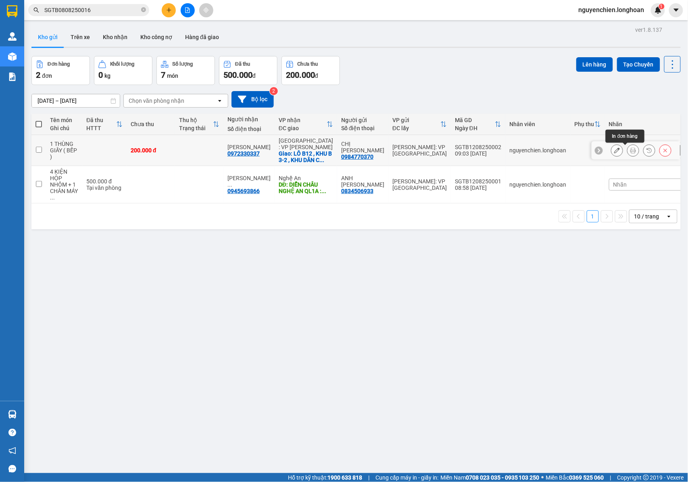
click at [628, 153] on button at bounding box center [633, 151] width 11 height 14
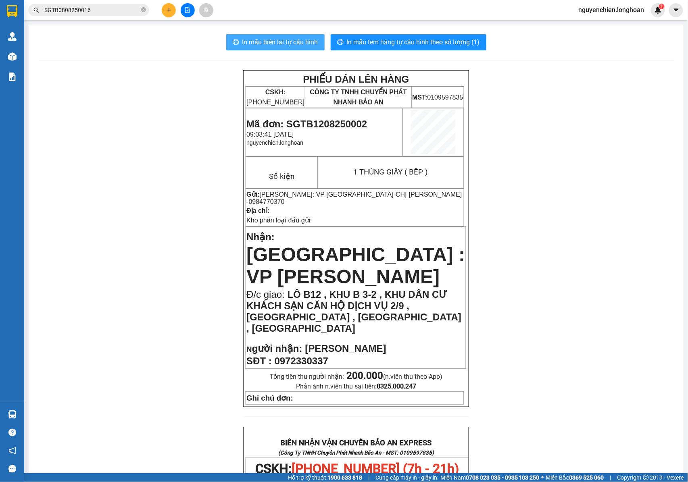
click at [261, 48] on button "In mẫu biên lai tự cấu hình" at bounding box center [275, 42] width 98 height 16
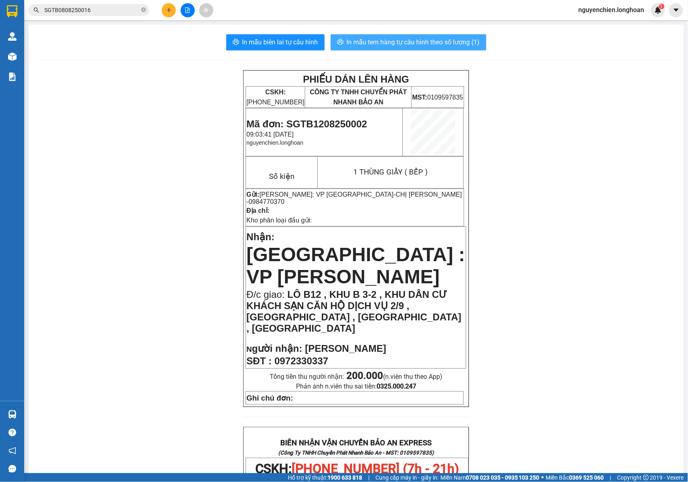
click at [405, 39] on span "In mẫu tem hàng tự cấu hình theo số lượng (1)" at bounding box center [413, 42] width 133 height 10
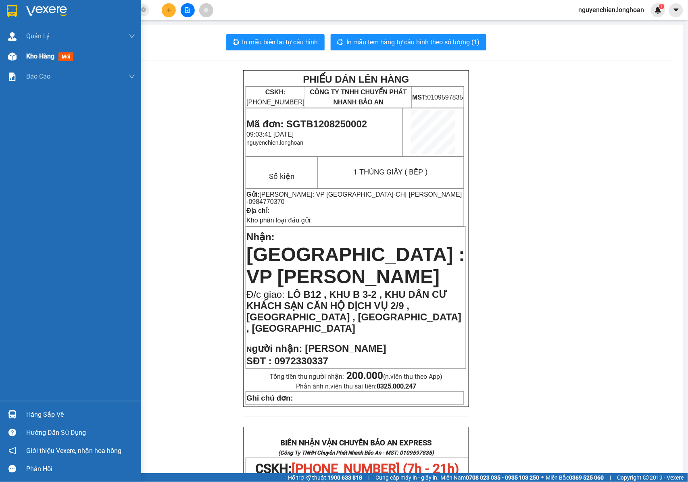
click at [15, 58] on img at bounding box center [12, 56] width 8 height 8
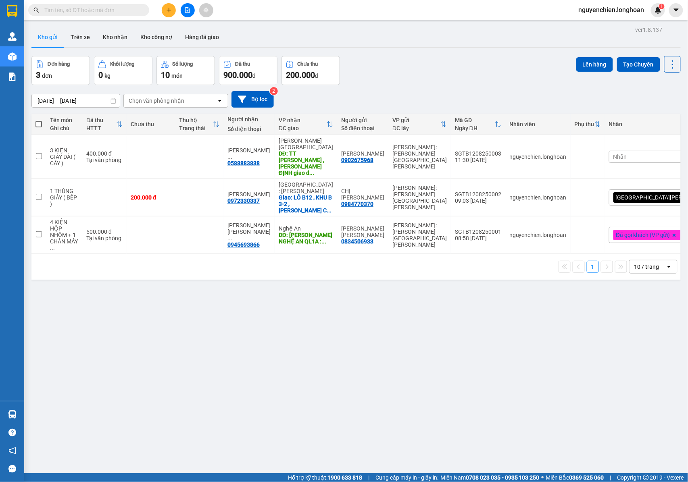
click at [91, 14] on input "text" at bounding box center [91, 10] width 95 height 9
click at [68, 28] on button "Trên xe" at bounding box center [80, 36] width 32 height 19
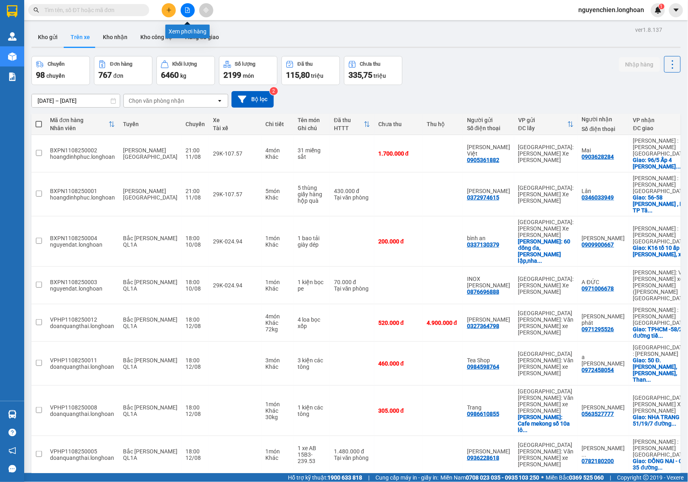
click at [184, 11] on button at bounding box center [188, 10] width 14 height 14
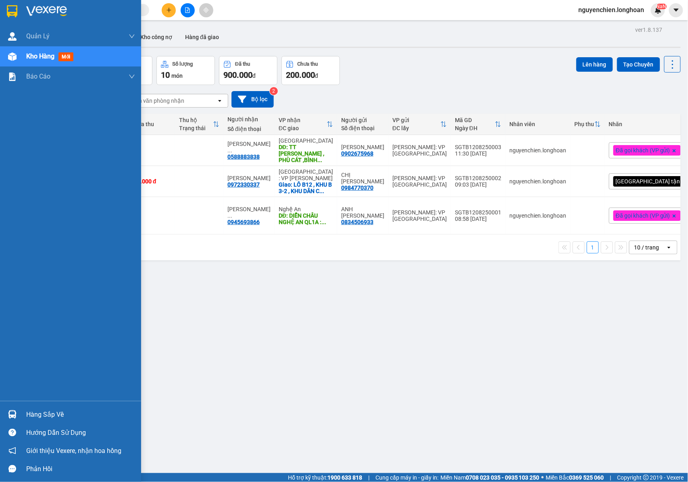
click at [17, 60] on div at bounding box center [12, 57] width 14 height 14
